Goal: Register for event/course

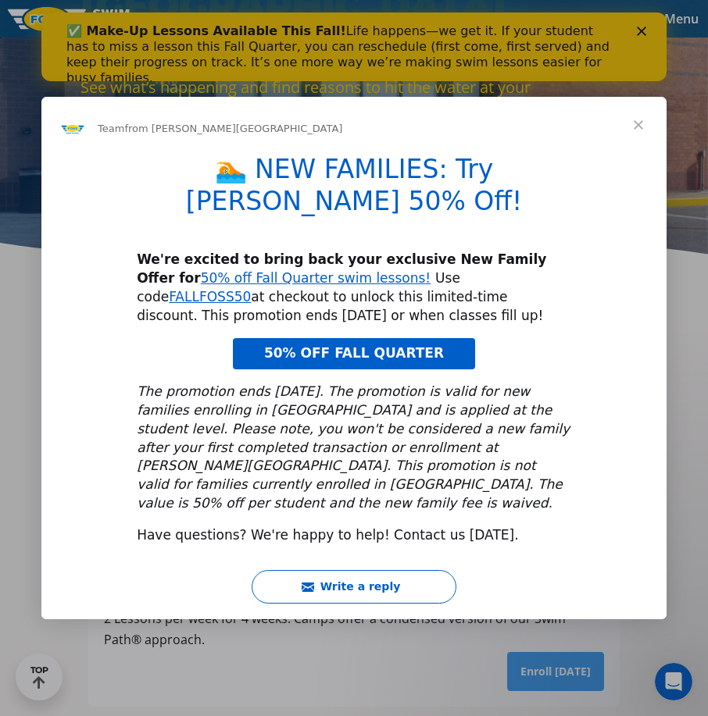
click at [630, 148] on span "Close" at bounding box center [638, 125] width 56 height 56
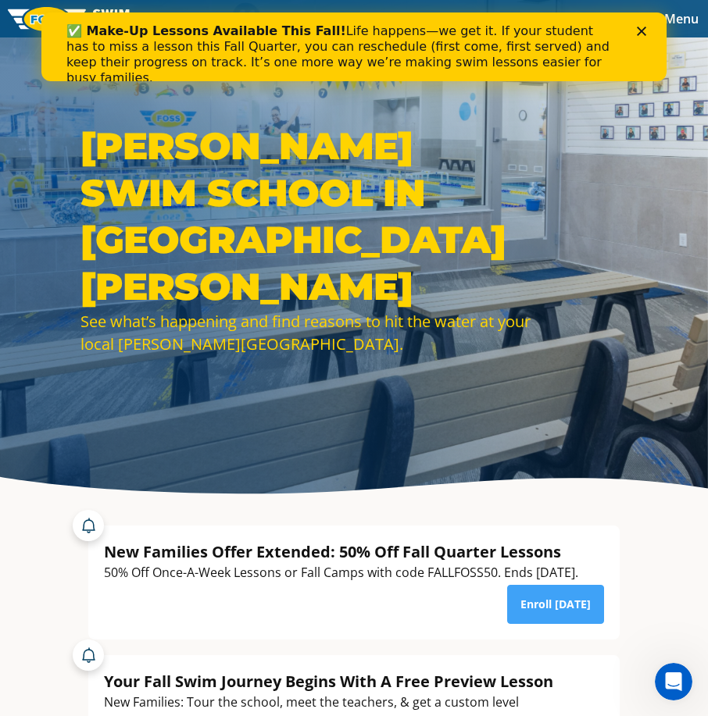
click at [643, 28] on icon "Close" at bounding box center [641, 31] width 9 height 9
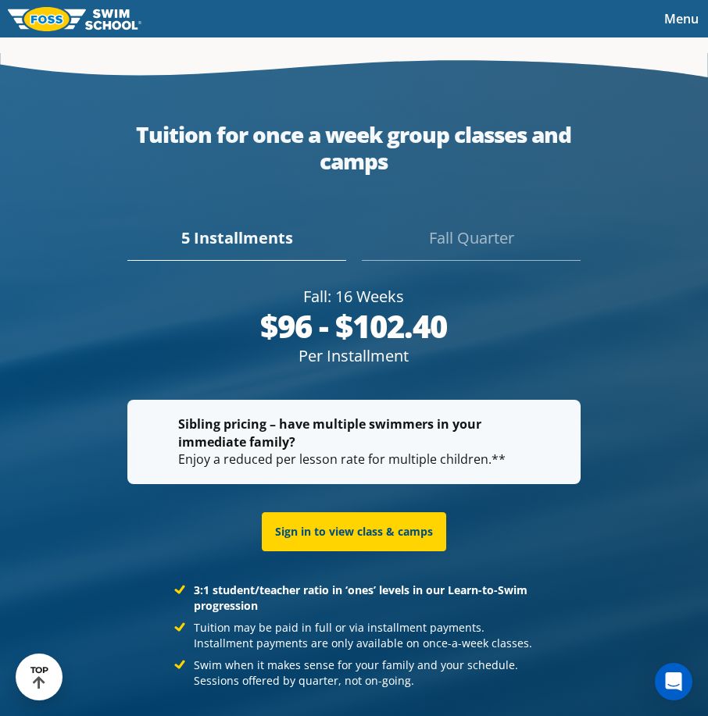
scroll to position [2890, 0]
click at [421, 258] on div "Fall Quarter" at bounding box center [471, 244] width 219 height 34
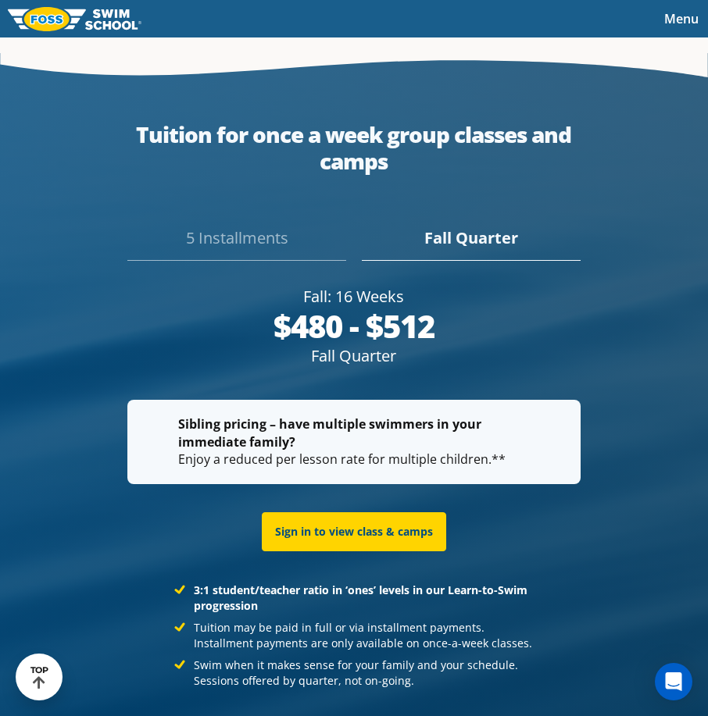
click at [255, 243] on div "5 Installments" at bounding box center [236, 244] width 219 height 34
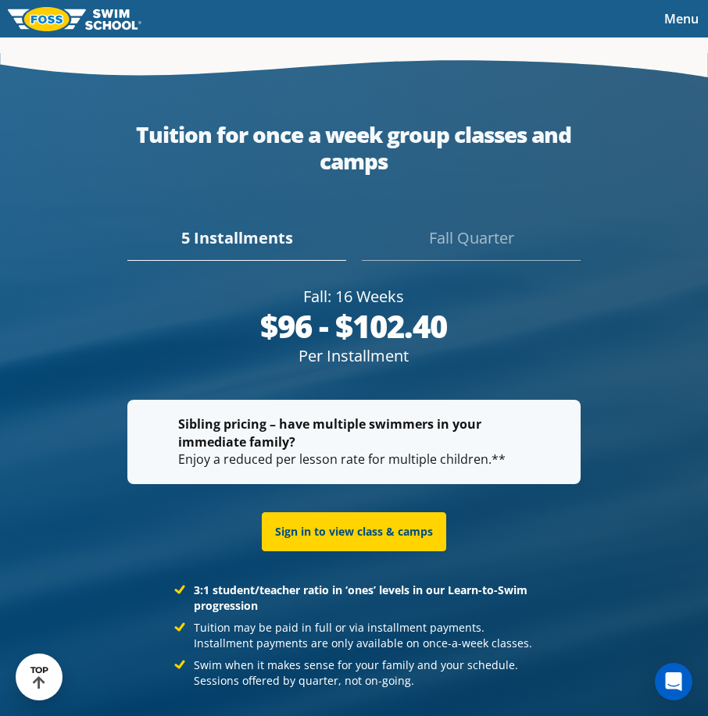
click at [452, 257] on div "Fall Quarter" at bounding box center [471, 244] width 219 height 34
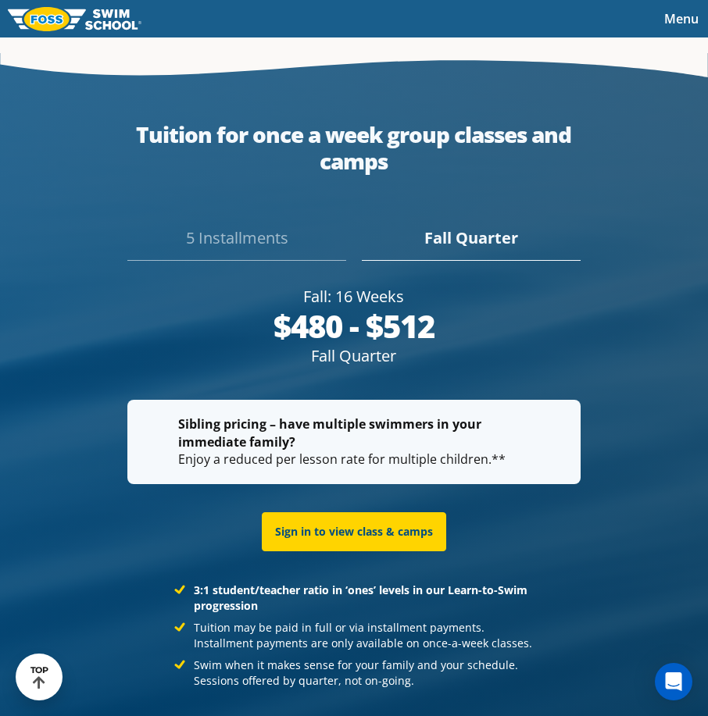
click at [246, 251] on div "5 Installments" at bounding box center [236, 244] width 219 height 34
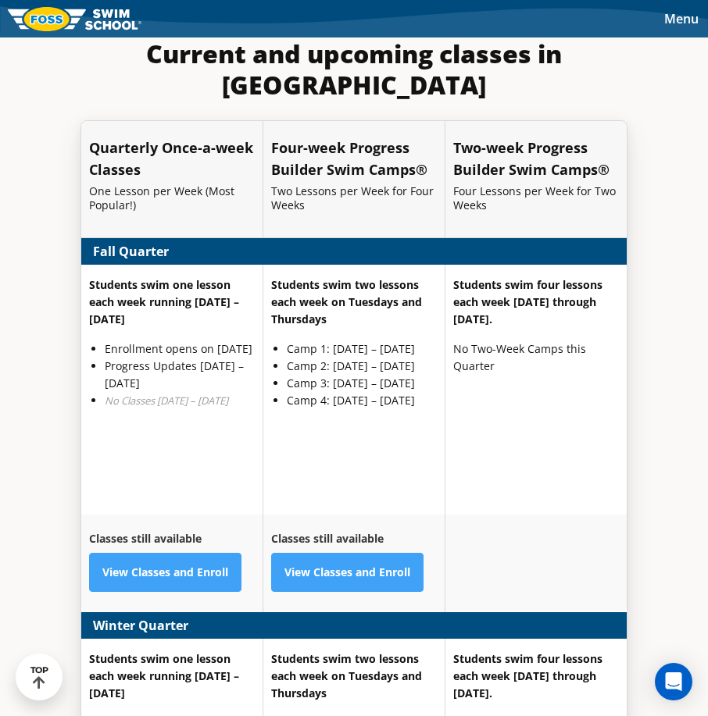
scroll to position [3671, 0]
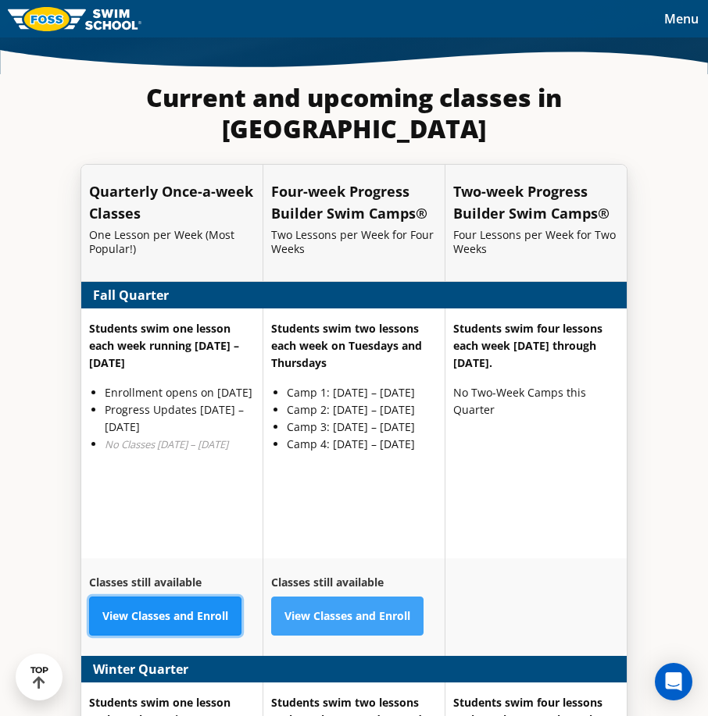
click at [164, 597] on link "View Classes and Enroll" at bounding box center [165, 616] width 152 height 39
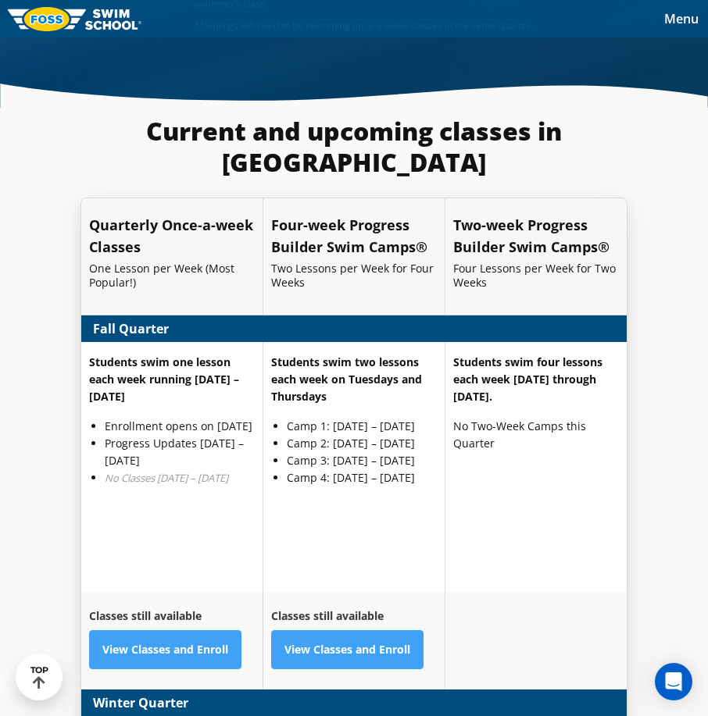
scroll to position [3627, 0]
